Goal: Find specific page/section: Find specific page/section

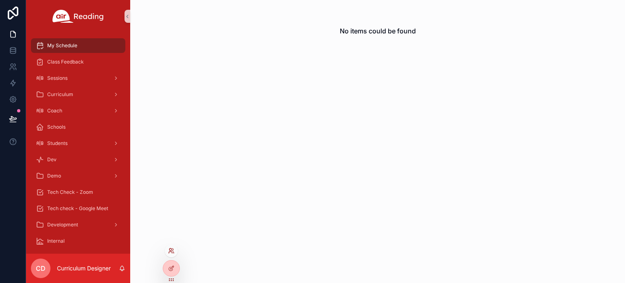
click at [170, 253] on icon at bounding box center [171, 251] width 7 height 7
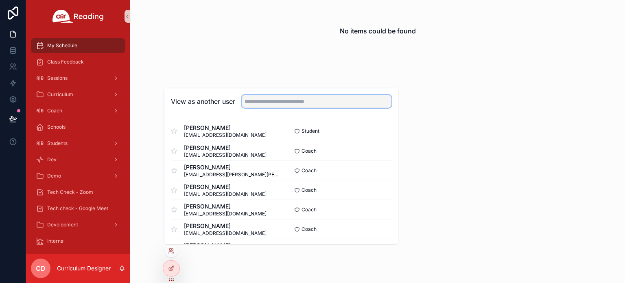
click at [276, 104] on input "text" at bounding box center [317, 101] width 150 height 13
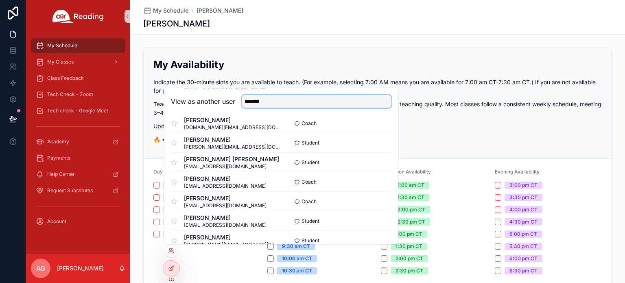
scroll to position [171, 0]
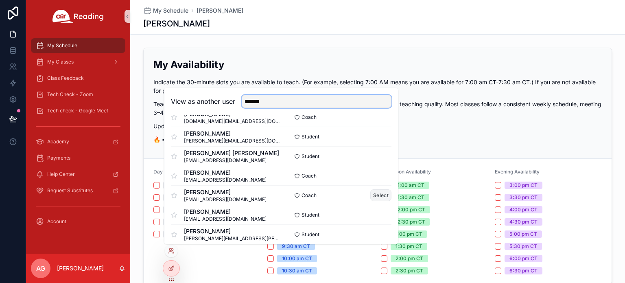
type input "*******"
click at [378, 197] on button "Select" at bounding box center [380, 195] width 21 height 12
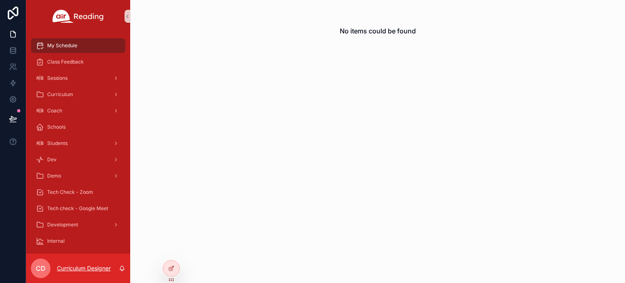
click at [70, 268] on p "Curriculum Designer" at bounding box center [84, 268] width 54 height 8
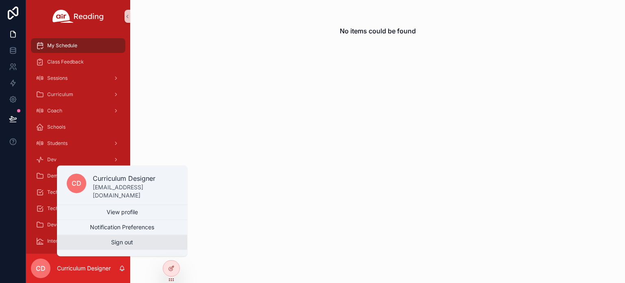
click at [105, 242] on button "Sign out" at bounding box center [122, 242] width 130 height 15
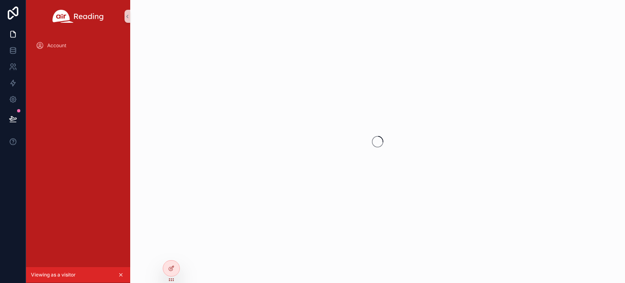
click at [63, 247] on div "Account" at bounding box center [78, 150] width 104 height 234
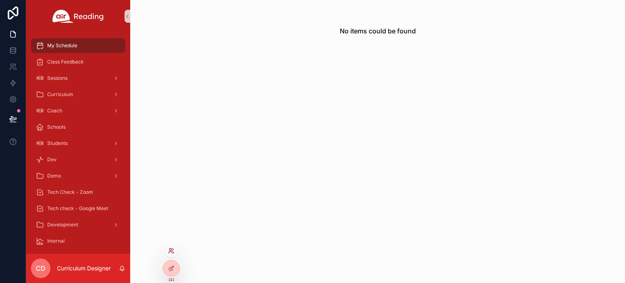
click at [171, 253] on icon at bounding box center [171, 251] width 7 height 7
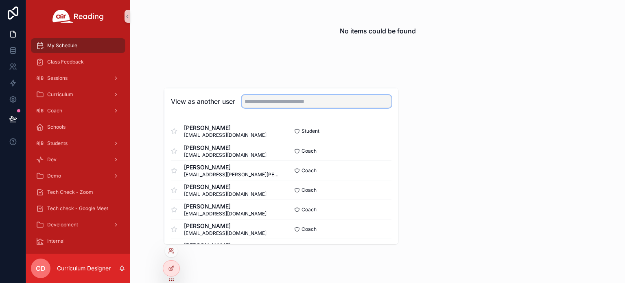
click at [270, 104] on input "text" at bounding box center [317, 101] width 150 height 13
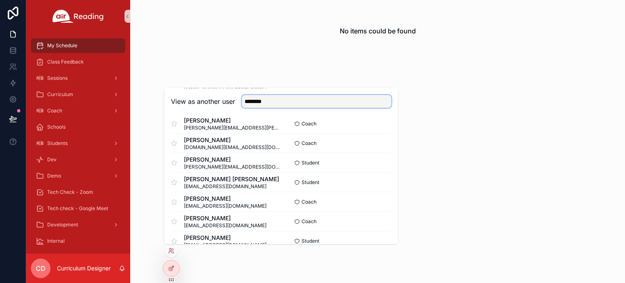
scroll to position [147, 0]
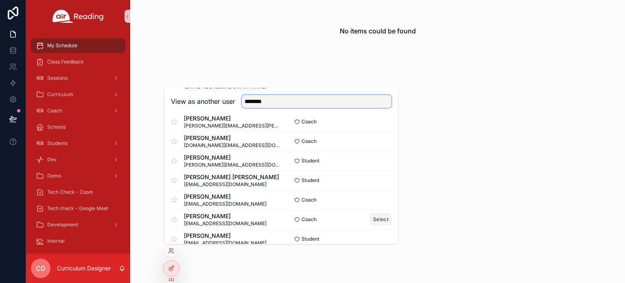
type input "*******"
click at [372, 218] on button "Select" at bounding box center [380, 219] width 21 height 12
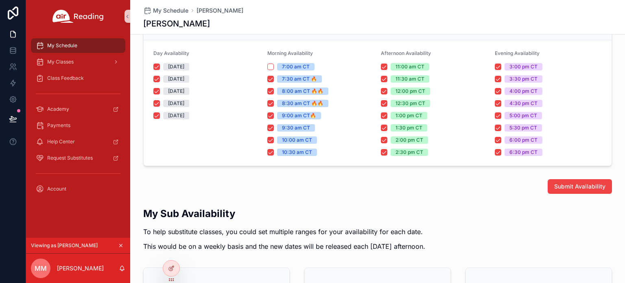
scroll to position [114, 0]
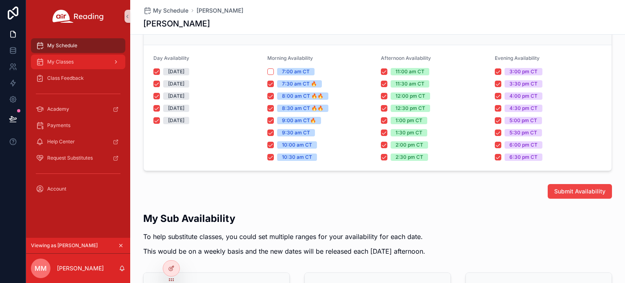
click at [66, 64] on span "My Classes" at bounding box center [60, 62] width 26 height 7
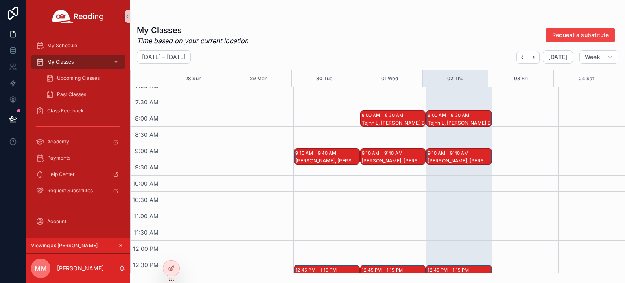
scroll to position [237, 0]
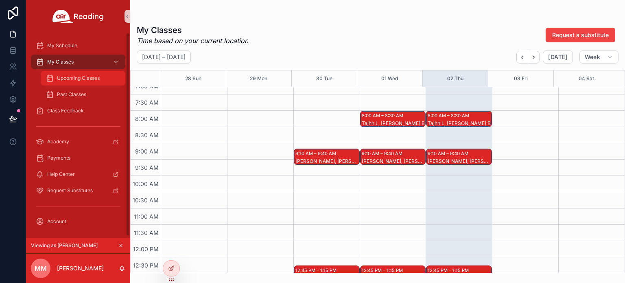
click at [85, 77] on span "Upcoming Classes" at bounding box center [78, 78] width 43 height 7
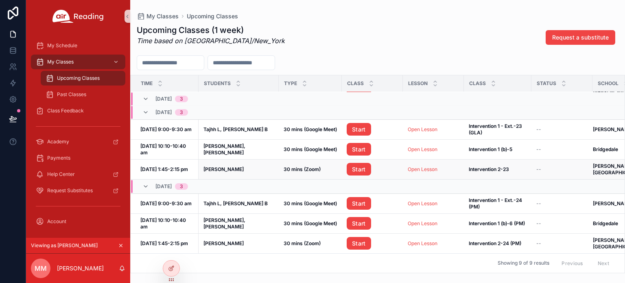
scroll to position [63, 0]
